Goal: Task Accomplishment & Management: Use online tool/utility

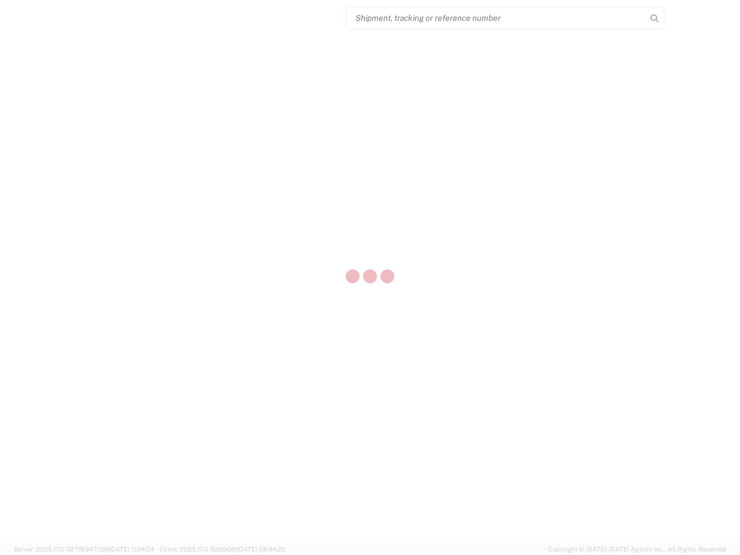
select select "US"
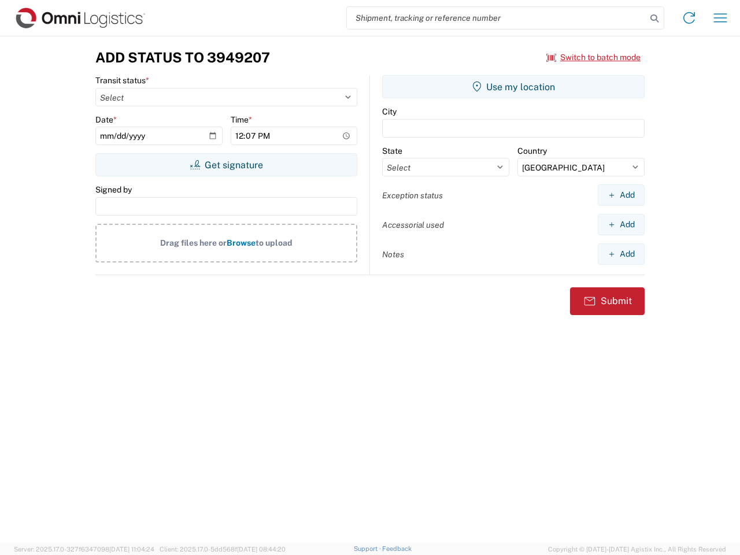
click at [497, 18] on input "search" at bounding box center [497, 18] width 300 height 22
click at [655, 19] on icon at bounding box center [655, 18] width 16 height 16
click at [689, 18] on icon at bounding box center [689, 18] width 19 height 19
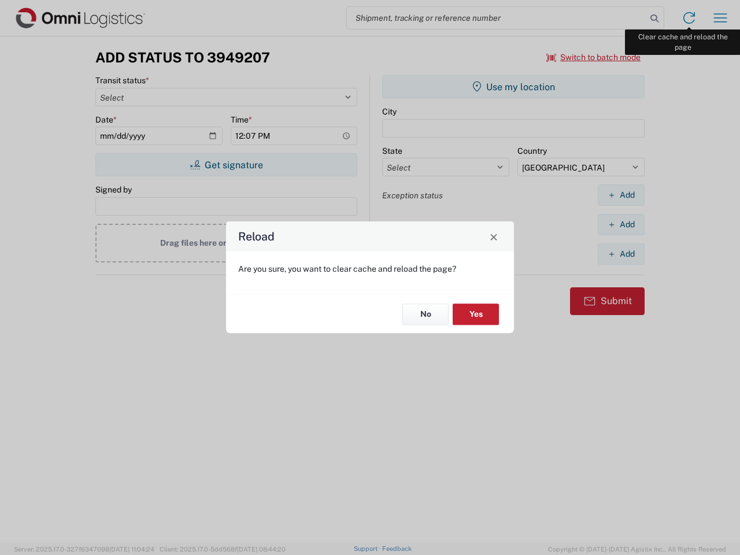
click at [721, 18] on div "Reload Are you sure, you want to clear cache and reload the page? No Yes" at bounding box center [370, 277] width 740 height 555
click at [594, 57] on div "Reload Are you sure, you want to clear cache and reload the page? No Yes" at bounding box center [370, 277] width 740 height 555
click at [226, 165] on div "Reload Are you sure, you want to clear cache and reload the page? No Yes" at bounding box center [370, 277] width 740 height 555
click at [514, 87] on div "Reload Are you sure, you want to clear cache and reload the page? No Yes" at bounding box center [370, 277] width 740 height 555
click at [621, 195] on div "Reload Are you sure, you want to clear cache and reload the page? No Yes" at bounding box center [370, 277] width 740 height 555
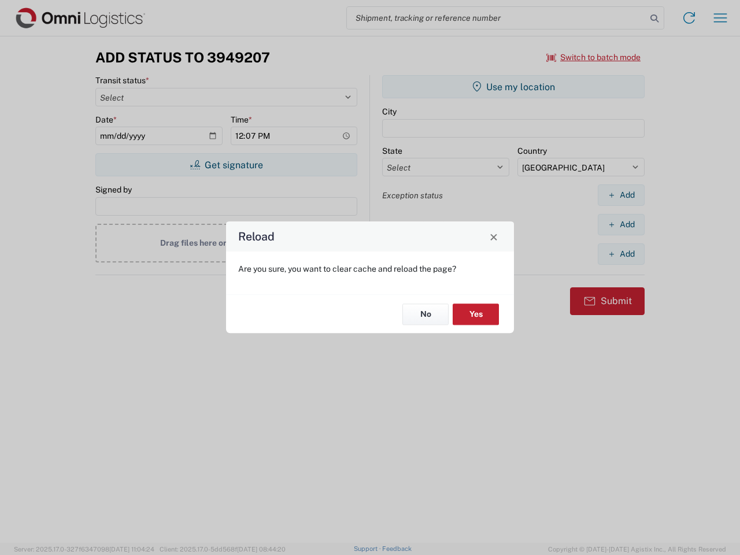
click at [621, 224] on div "Reload Are you sure, you want to clear cache and reload the page? No Yes" at bounding box center [370, 277] width 740 height 555
click at [621, 254] on div "Reload Are you sure, you want to clear cache and reload the page? No Yes" at bounding box center [370, 277] width 740 height 555
